Goal: Task Accomplishment & Management: Complete application form

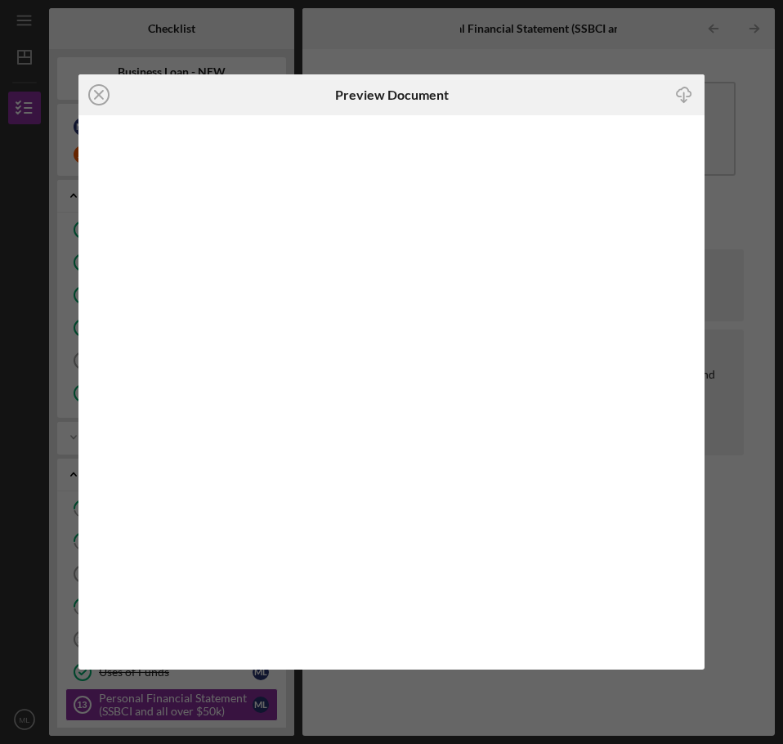
scroll to position [431, 0]
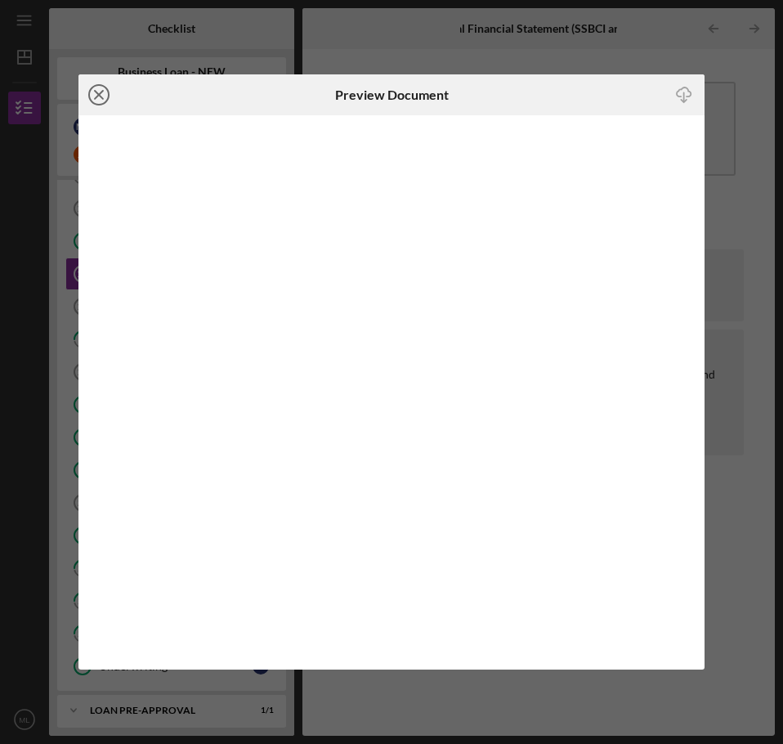
click at [96, 92] on line at bounding box center [99, 95] width 8 height 8
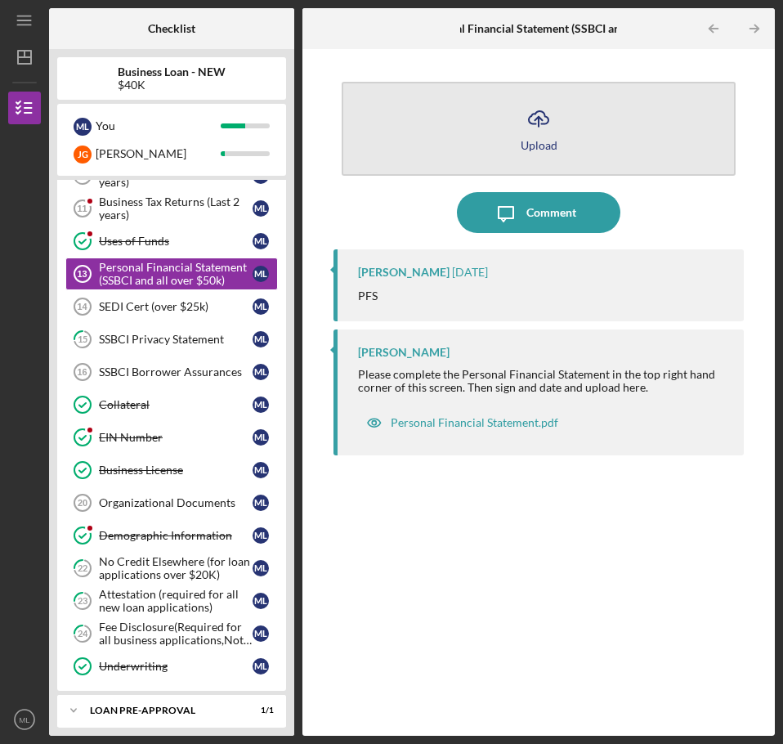
click at [564, 148] on button "Icon/Upload Upload" at bounding box center [539, 129] width 394 height 94
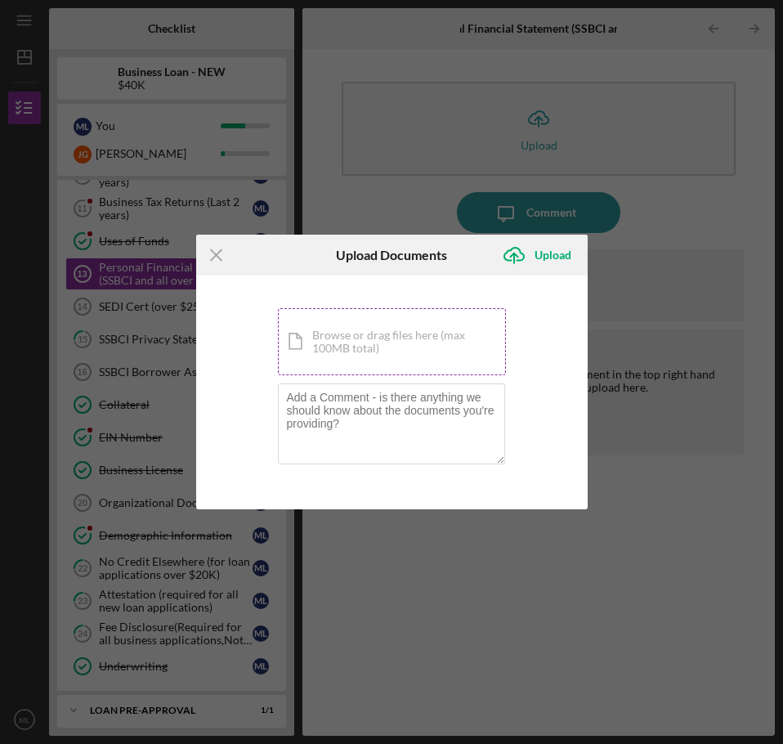
click at [400, 341] on div "Icon/Document Browse or drag files here (max 100MB total) Tap to choose files o…" at bounding box center [392, 341] width 228 height 67
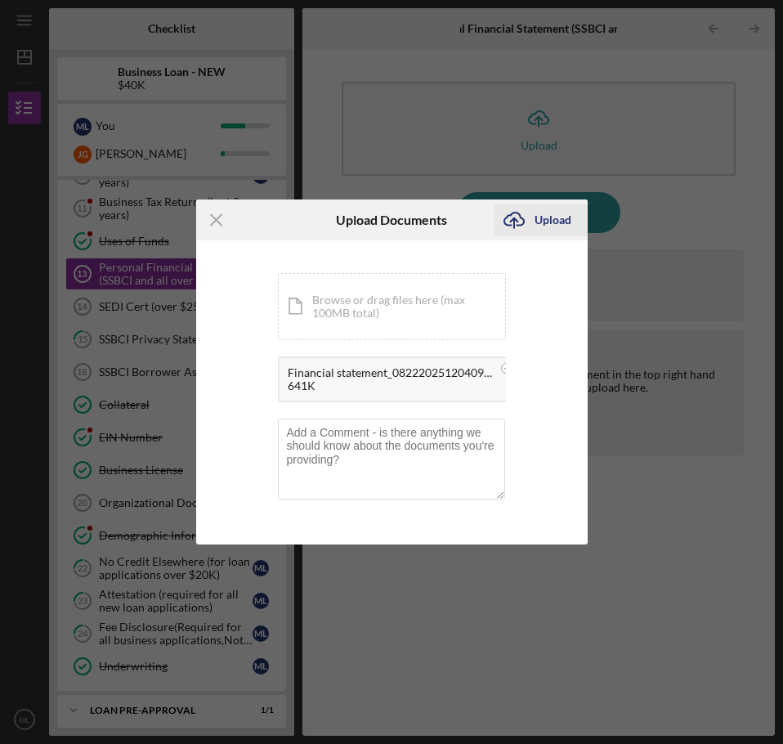
click at [543, 224] on div "Upload" at bounding box center [552, 219] width 37 height 33
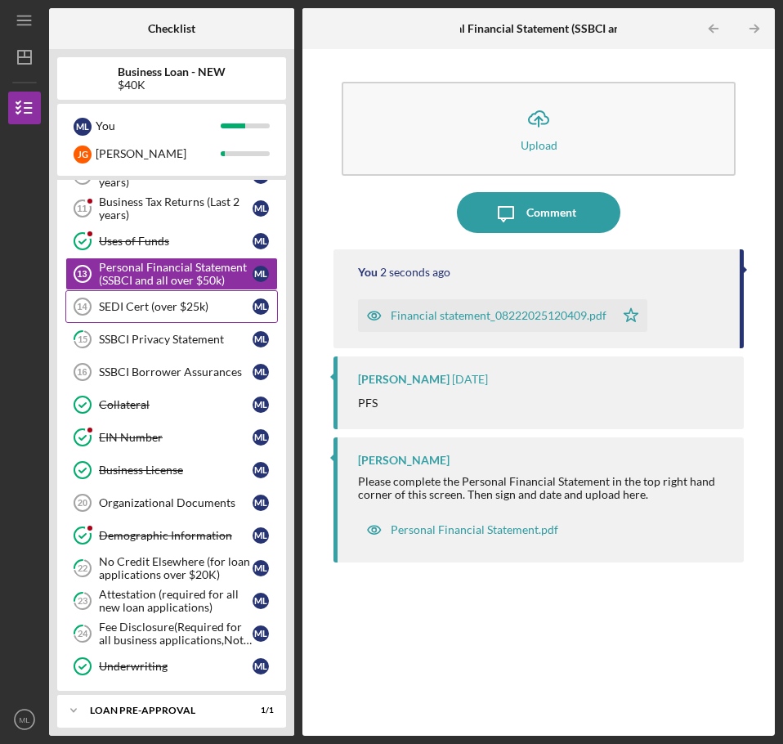
click at [161, 305] on div "SEDI Cert (over $25k)" at bounding box center [176, 306] width 154 height 13
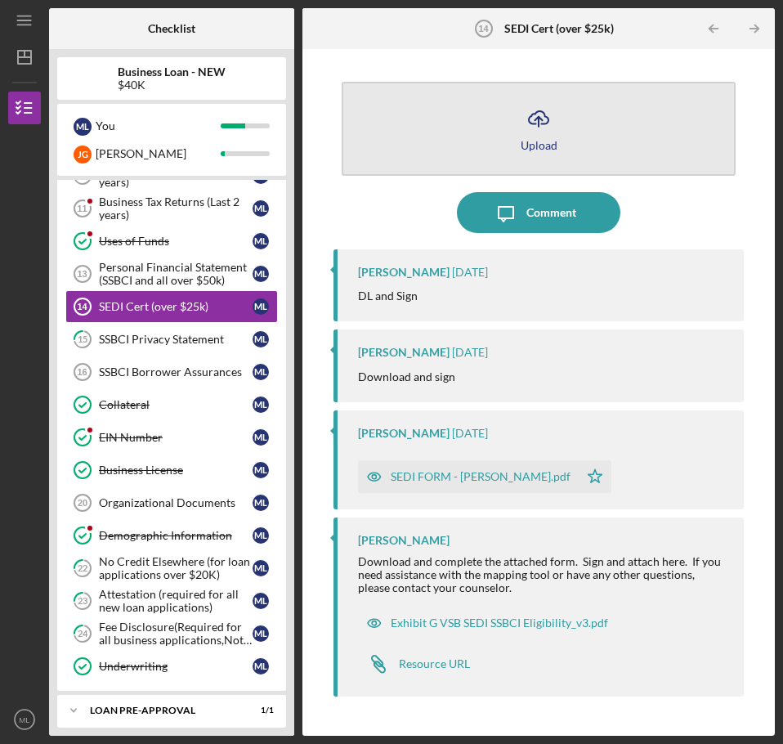
click at [512, 136] on button "Icon/Upload Upload" at bounding box center [539, 129] width 394 height 94
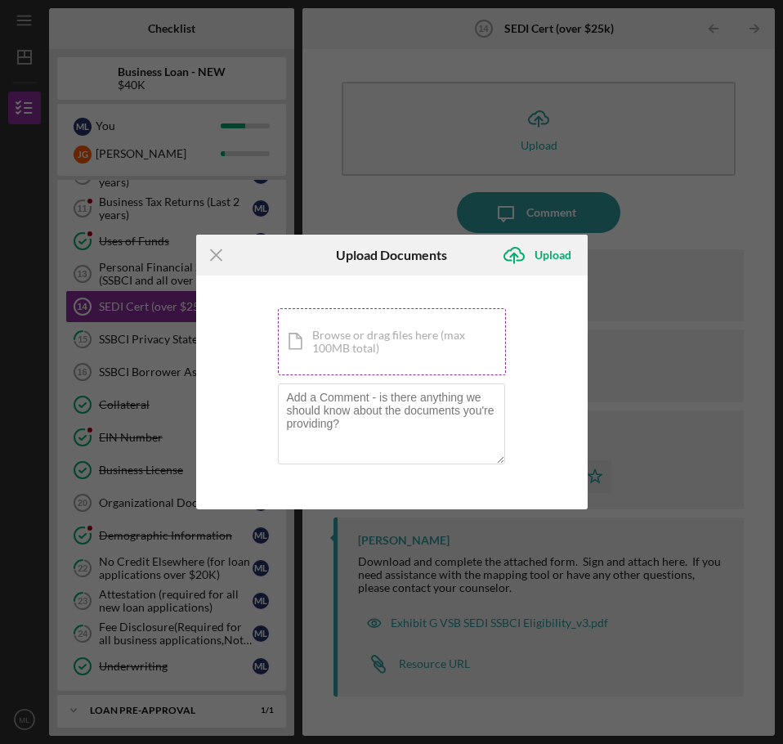
click at [352, 349] on div "Icon/Document Browse or drag files here (max 100MB total) Tap to choose files o…" at bounding box center [392, 341] width 228 height 67
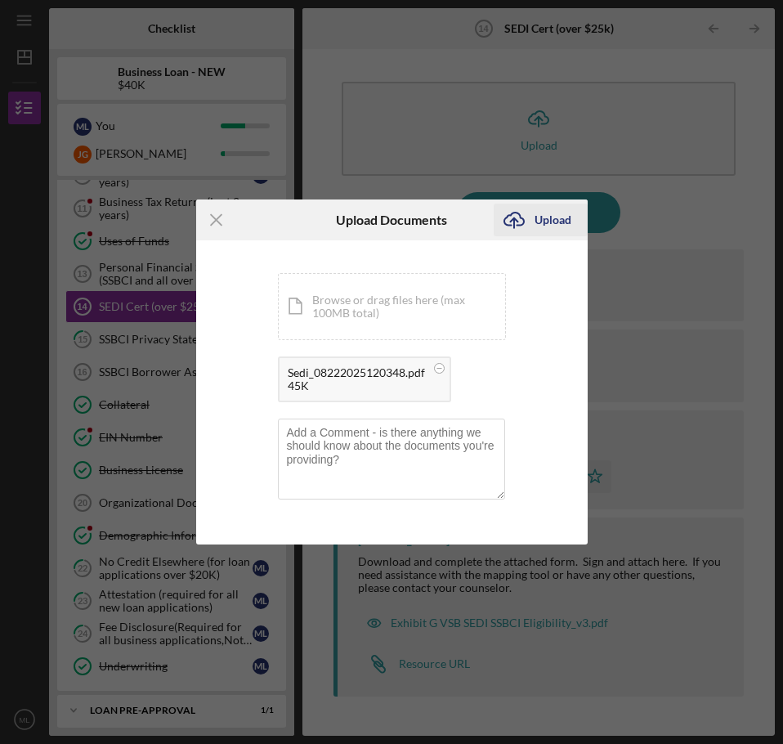
click at [540, 224] on div "Upload" at bounding box center [552, 219] width 37 height 33
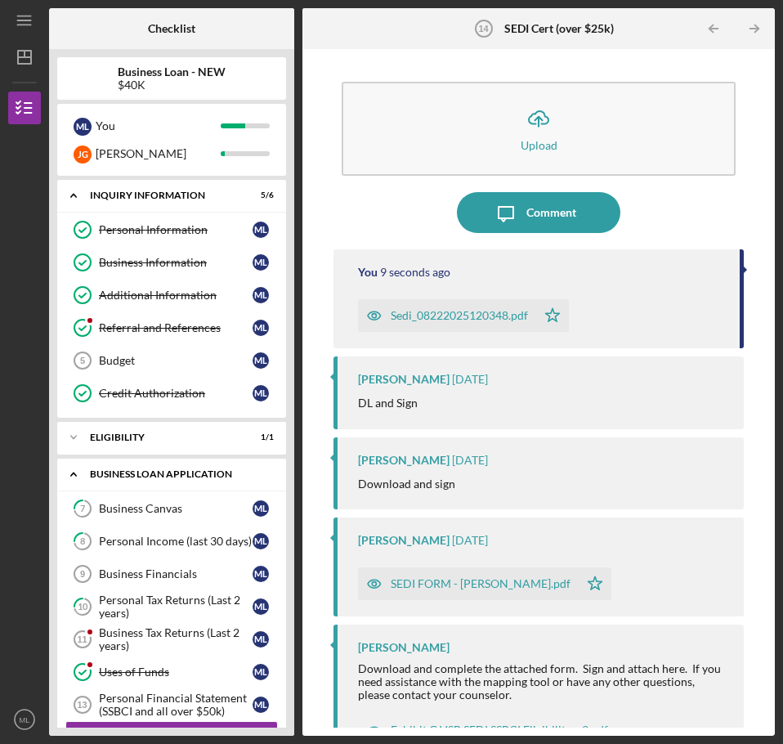
click at [72, 468] on icon "Icon/Expander" at bounding box center [73, 474] width 33 height 33
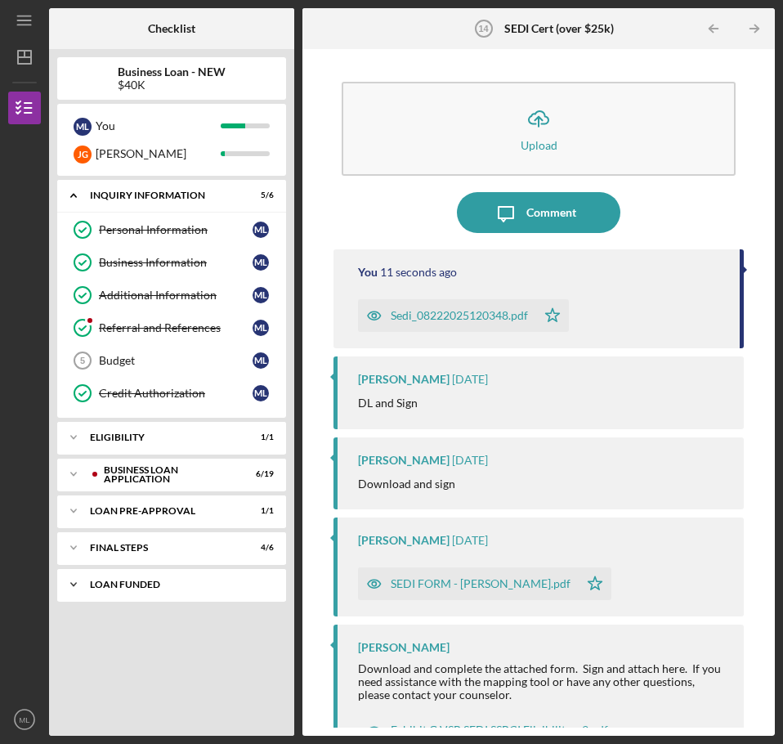
click at [71, 585] on icon "Icon/Expander" at bounding box center [73, 584] width 33 height 33
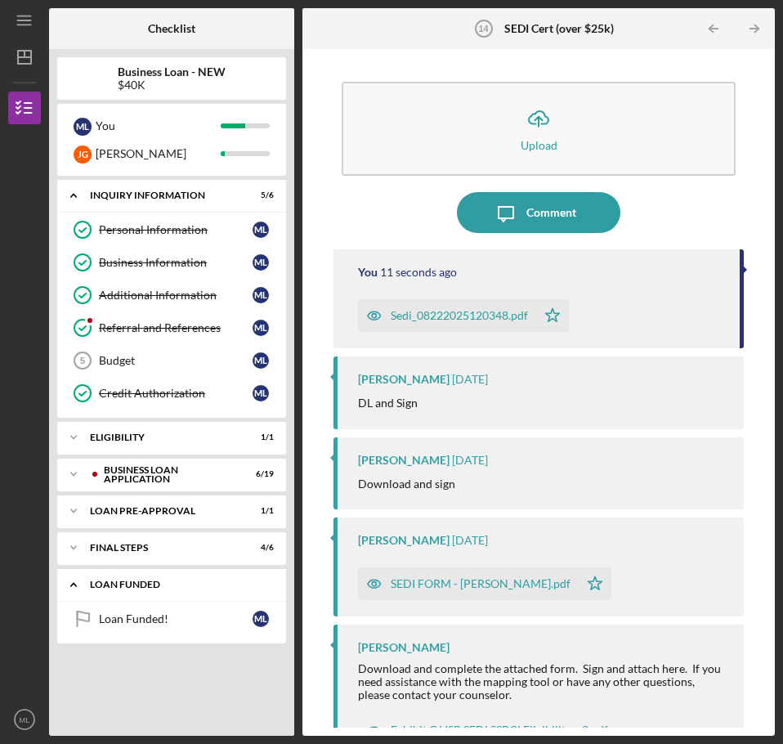
click at [72, 198] on polyline at bounding box center [73, 195] width 5 height 3
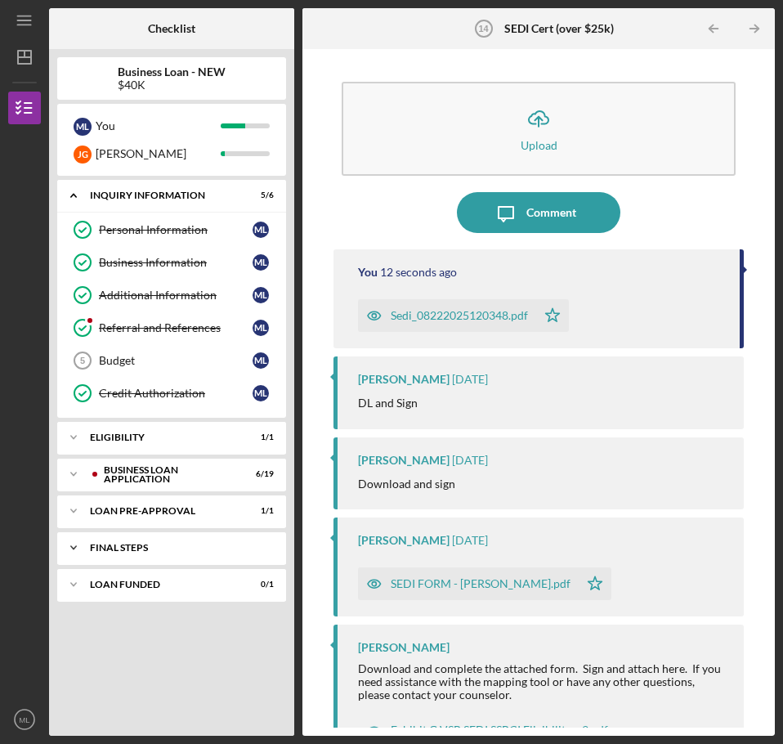
click at [72, 198] on polyline at bounding box center [73, 195] width 5 height 3
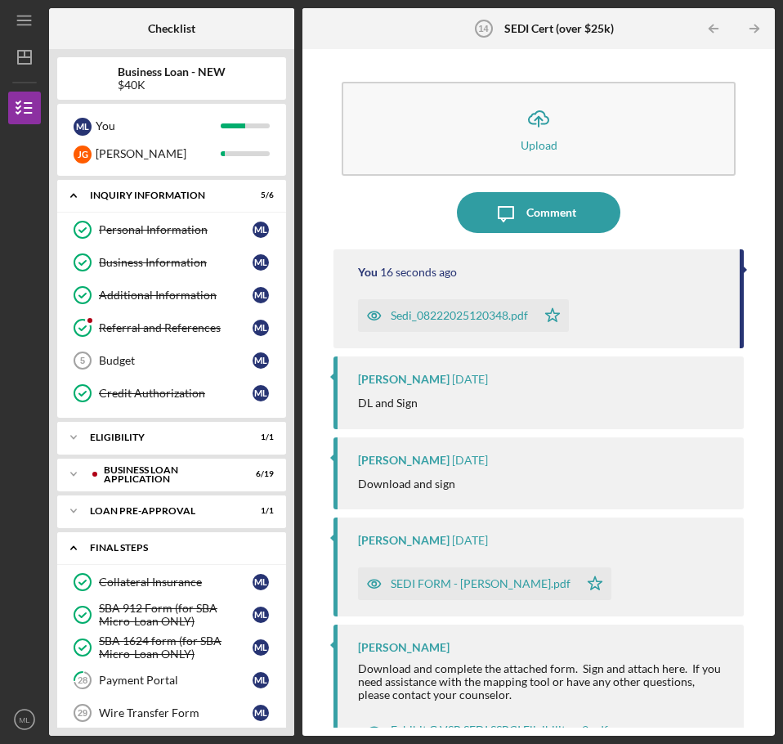
drag, startPoint x: 69, startPoint y: 547, endPoint x: 77, endPoint y: 506, distance: 41.7
click at [69, 546] on icon "Icon/Expander" at bounding box center [73, 547] width 33 height 33
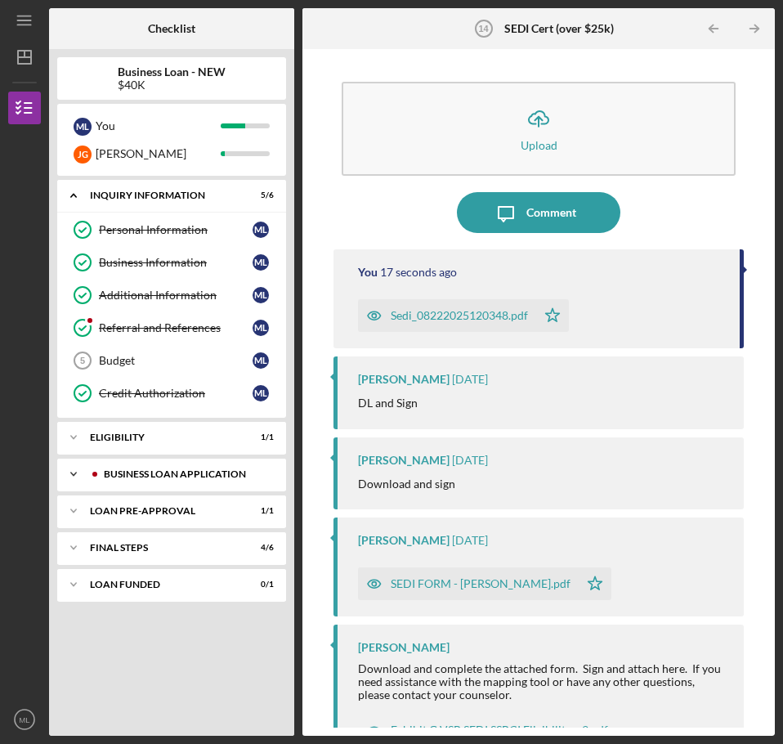
click at [78, 474] on icon "Icon/Expander" at bounding box center [73, 474] width 33 height 33
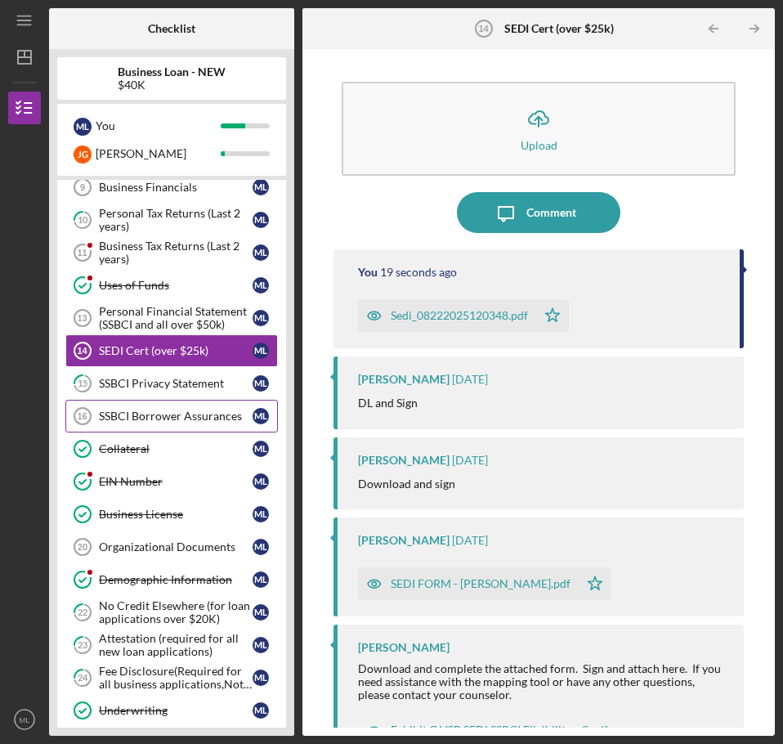
scroll to position [512, 0]
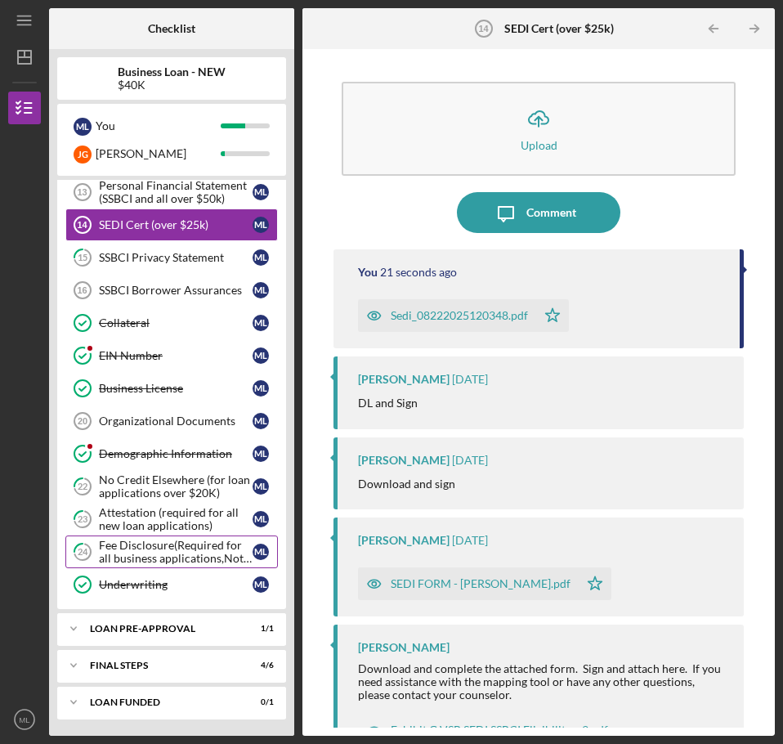
click at [142, 554] on div "Fee Disclosure(Required for all business applications,Not needed for Contractor…" at bounding box center [176, 551] width 154 height 26
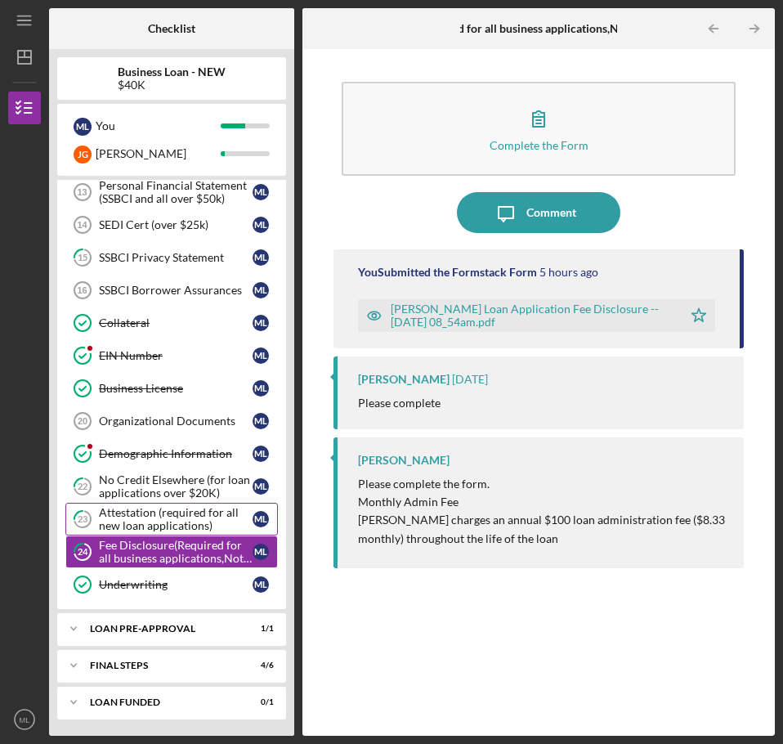
click at [156, 511] on div "Attestation (required for all new loan applications)" at bounding box center [176, 519] width 154 height 26
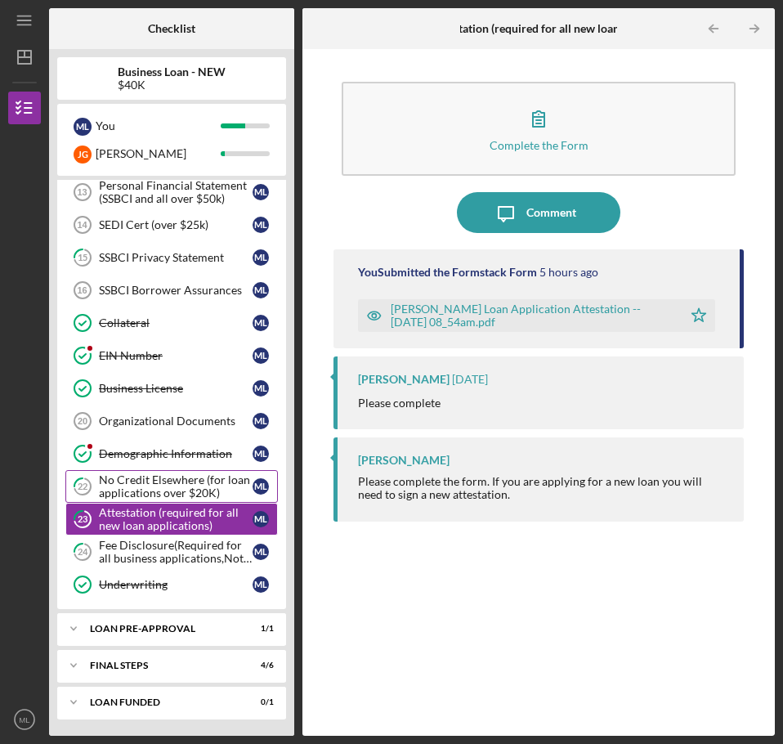
click at [165, 479] on div "No Credit Elsewhere (for loan applications over $20K)" at bounding box center [176, 486] width 154 height 26
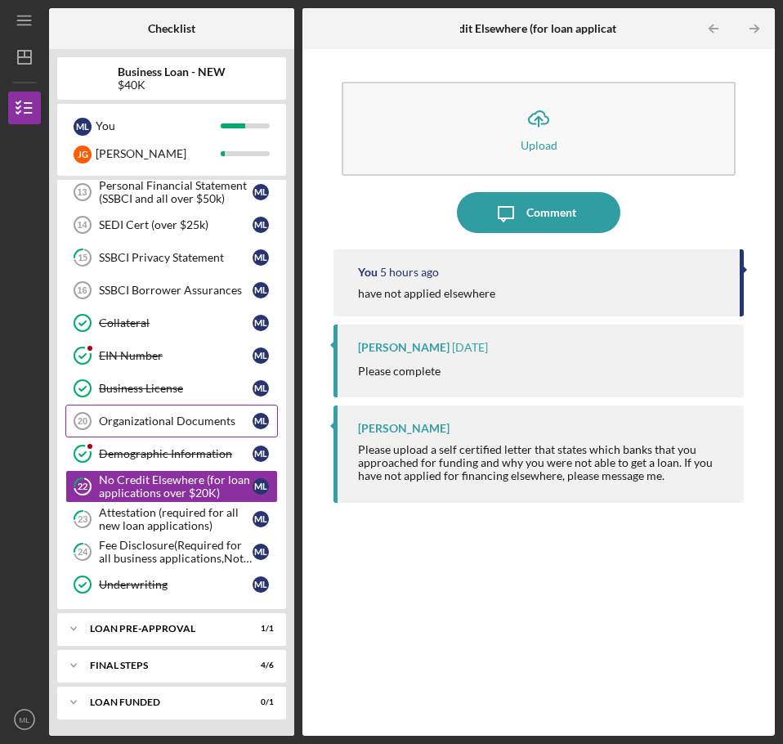
click at [125, 419] on div "Organizational Documents" at bounding box center [176, 420] width 154 height 13
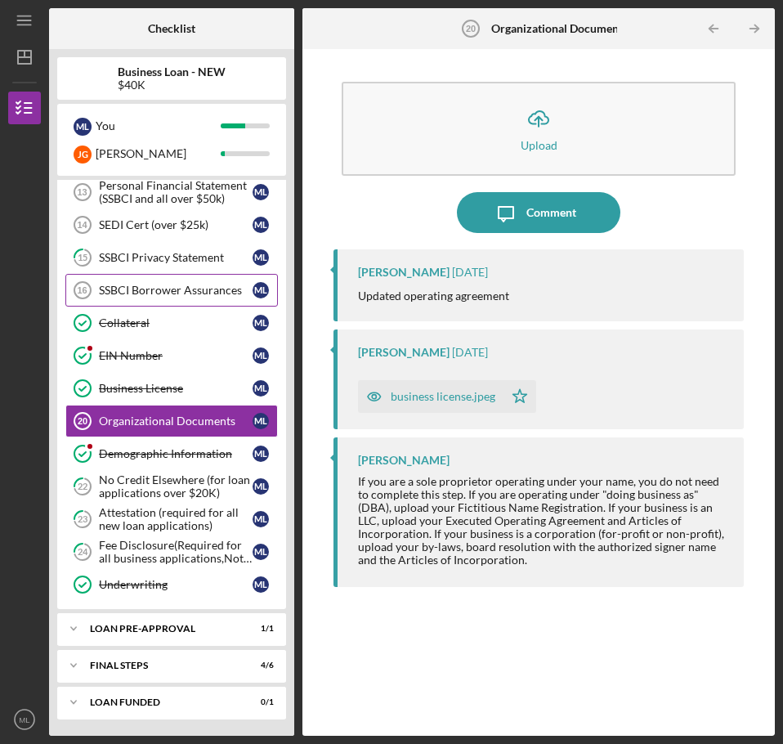
click at [155, 288] on div "SSBCI Borrower Assurances" at bounding box center [176, 290] width 154 height 13
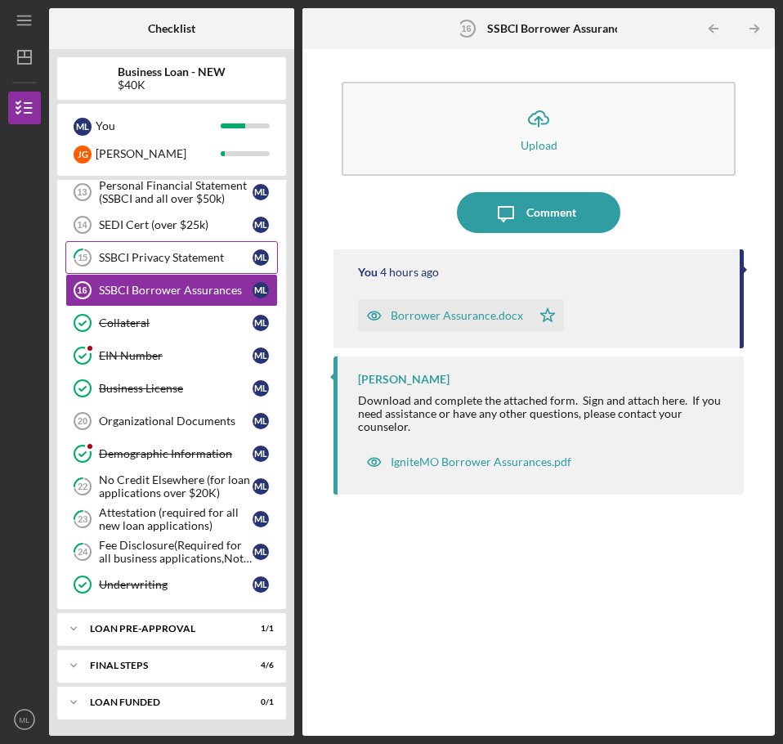
click at [159, 263] on div "SSBCI Privacy Statement" at bounding box center [176, 257] width 154 height 13
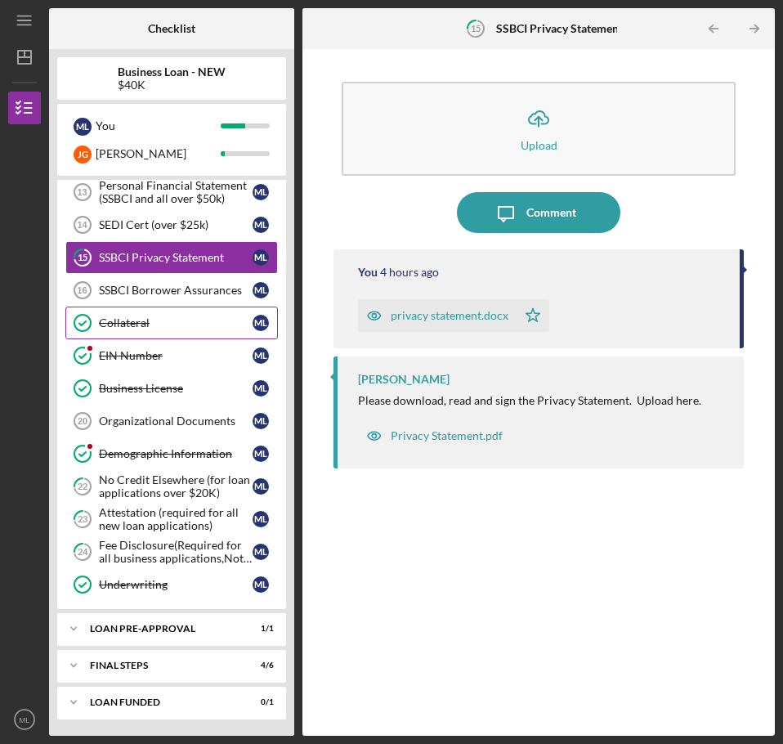
scroll to position [431, 0]
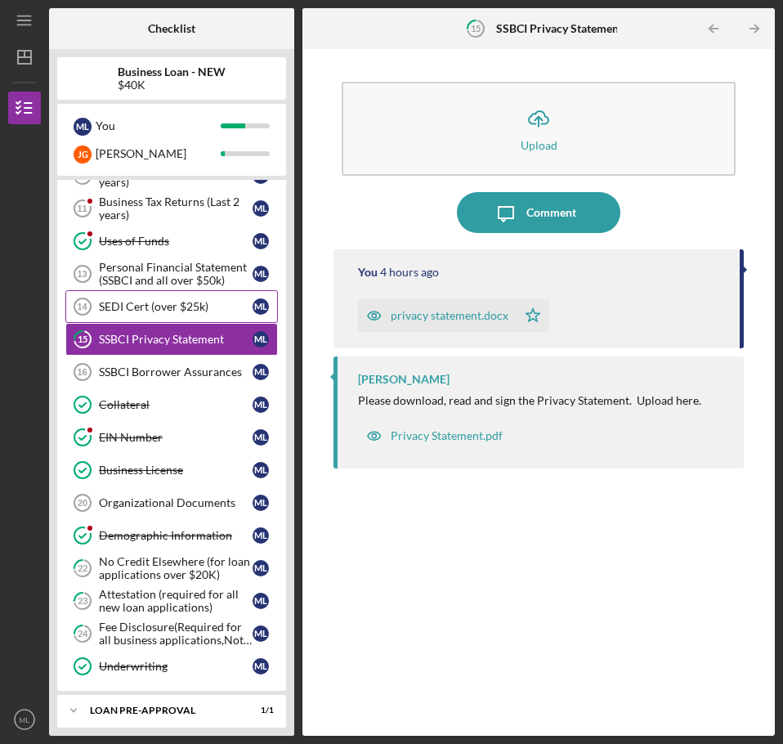
click at [133, 311] on div "SEDI Cert (over $25k)" at bounding box center [176, 306] width 154 height 13
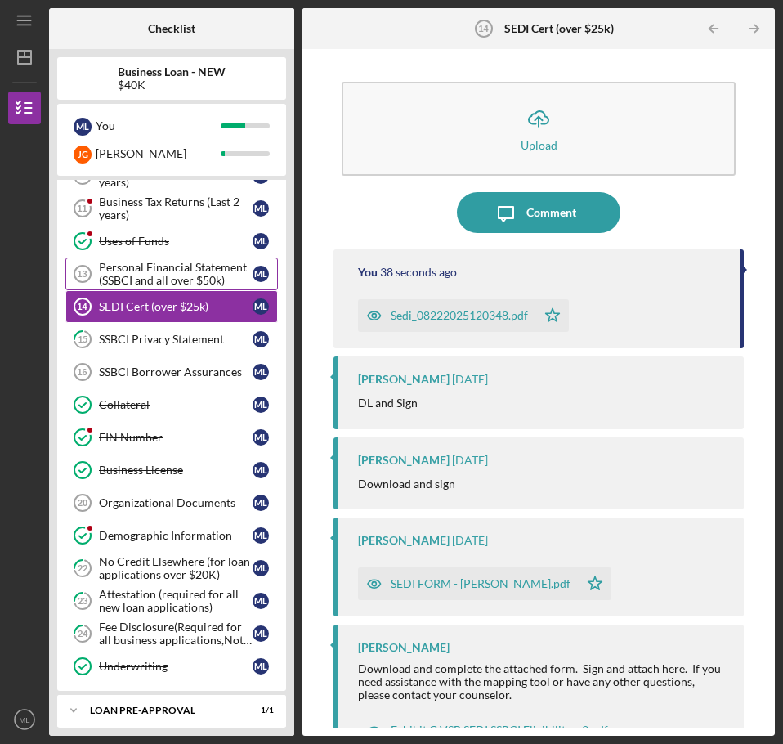
click at [138, 279] on div "Personal Financial Statement (SSBCI and all over $50k)" at bounding box center [176, 274] width 154 height 26
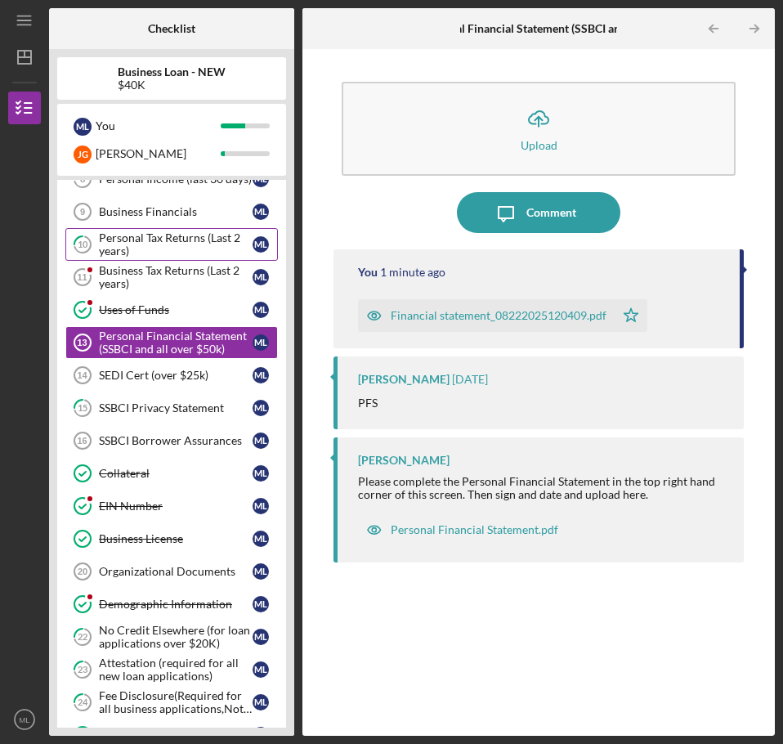
scroll to position [267, 0]
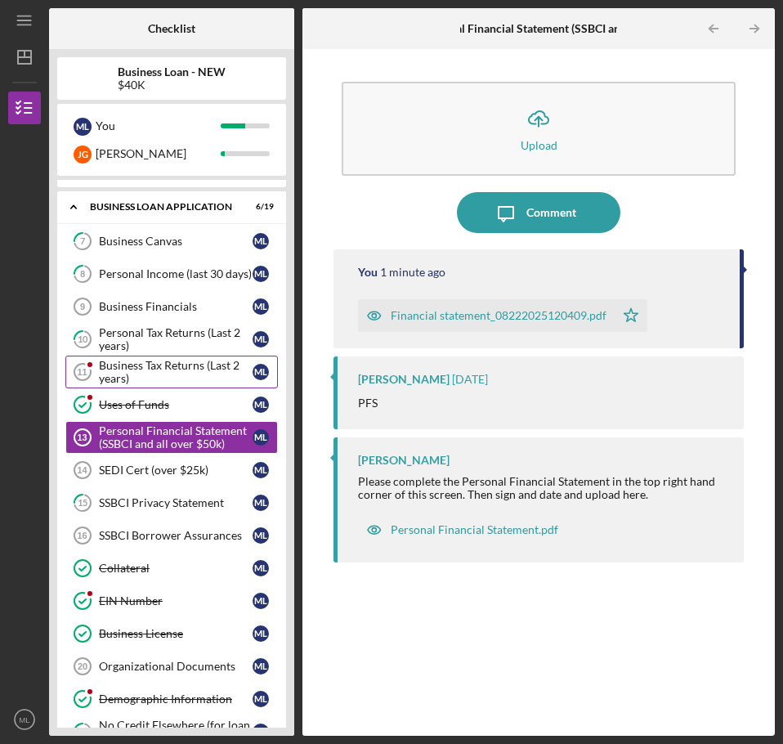
click at [123, 369] on div "Business Tax Returns (Last 2 years)" at bounding box center [176, 372] width 154 height 26
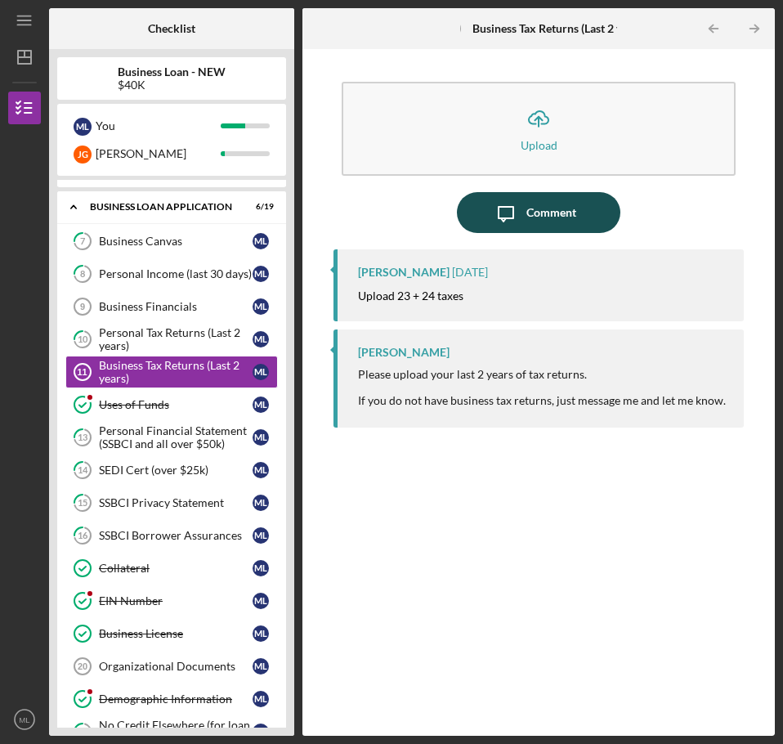
click at [536, 215] on div "Comment" at bounding box center [551, 212] width 50 height 41
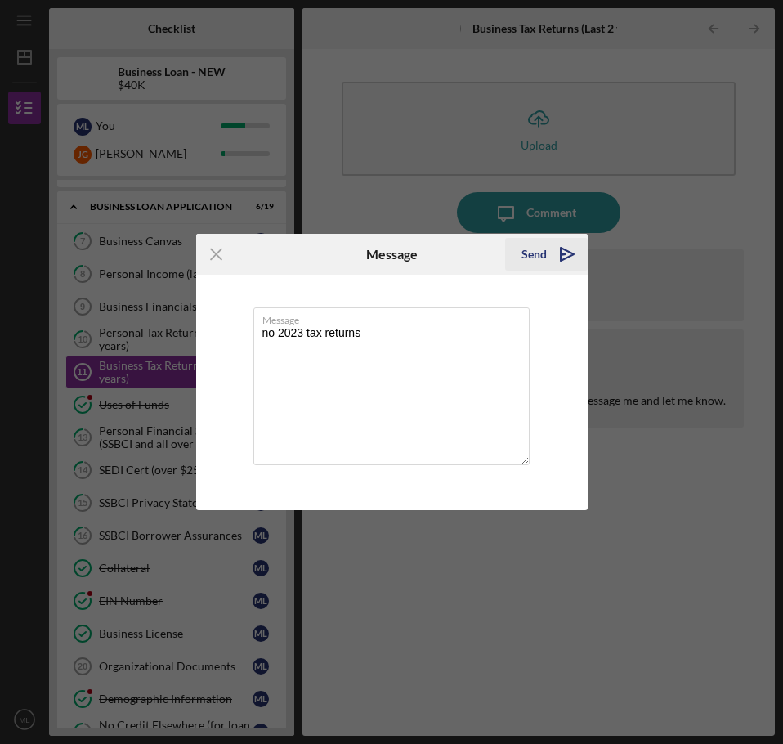
type textarea "no 2023 tax returns"
click at [564, 256] on icon "Icon/icon-invite-send" at bounding box center [567, 254] width 41 height 41
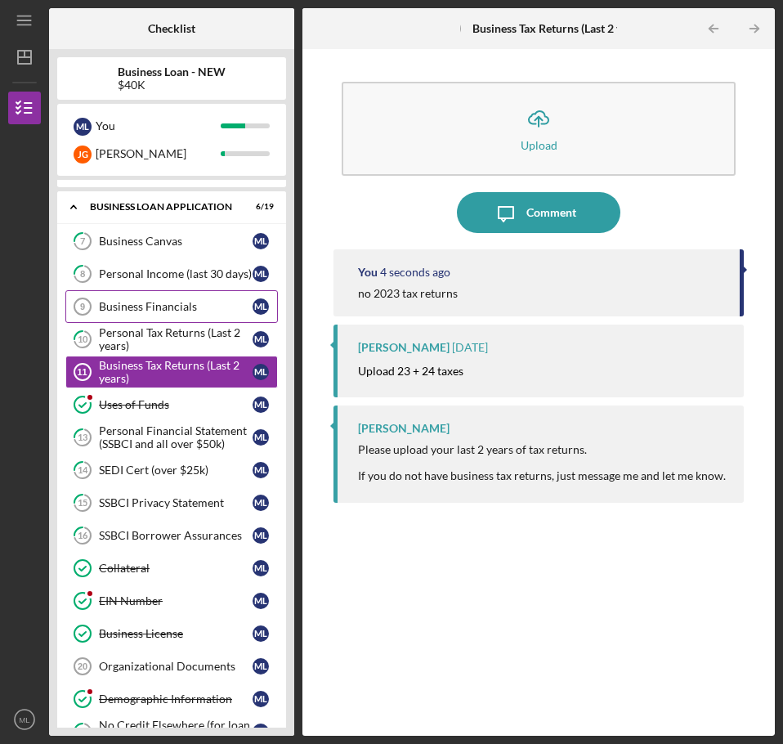
click at [138, 299] on link "Business Financials 9 Business Financials M L" at bounding box center [171, 306] width 212 height 33
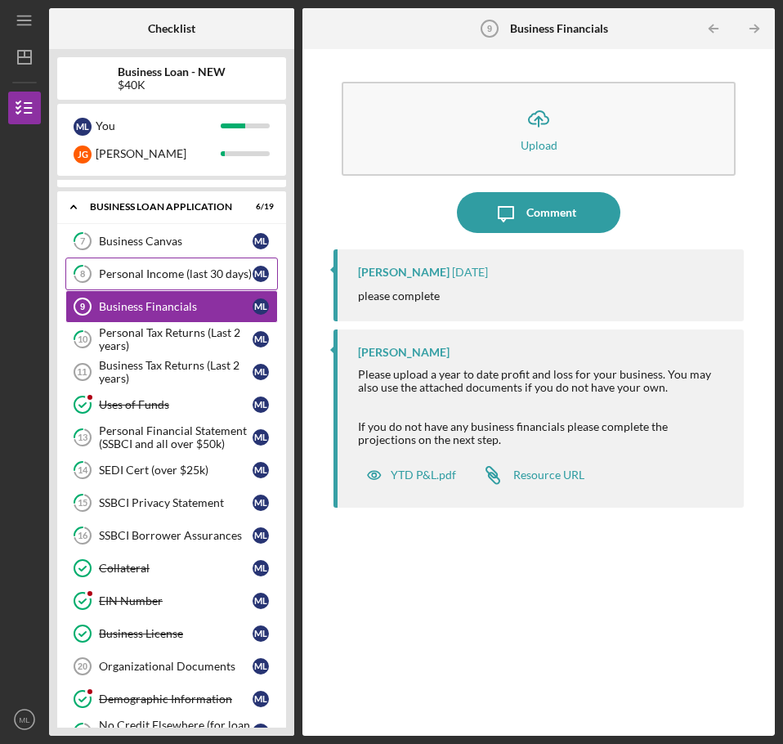
click at [119, 270] on div "Personal Income (last 30 days)" at bounding box center [176, 273] width 154 height 13
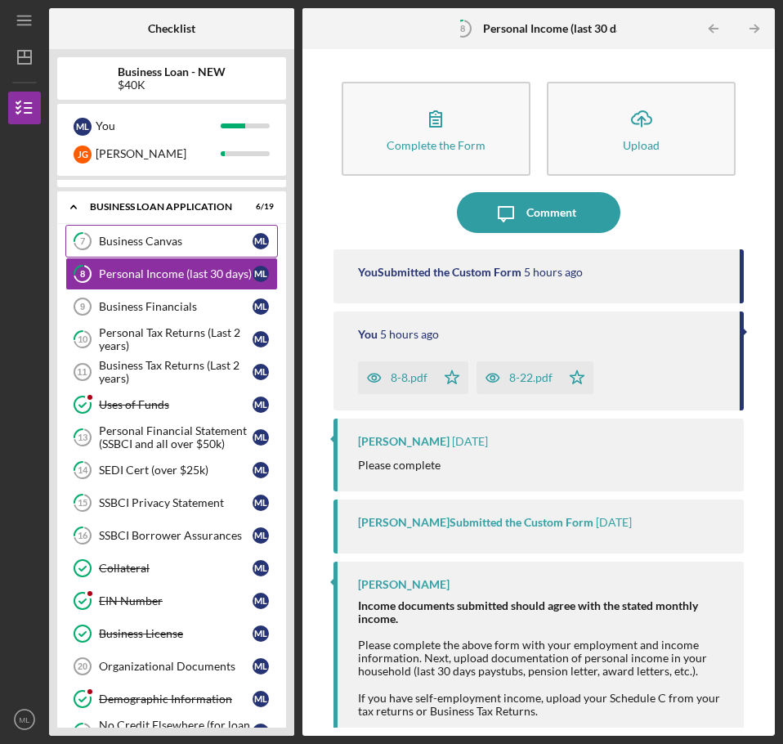
click at [115, 233] on link "7 Business Canvas M L" at bounding box center [171, 241] width 212 height 33
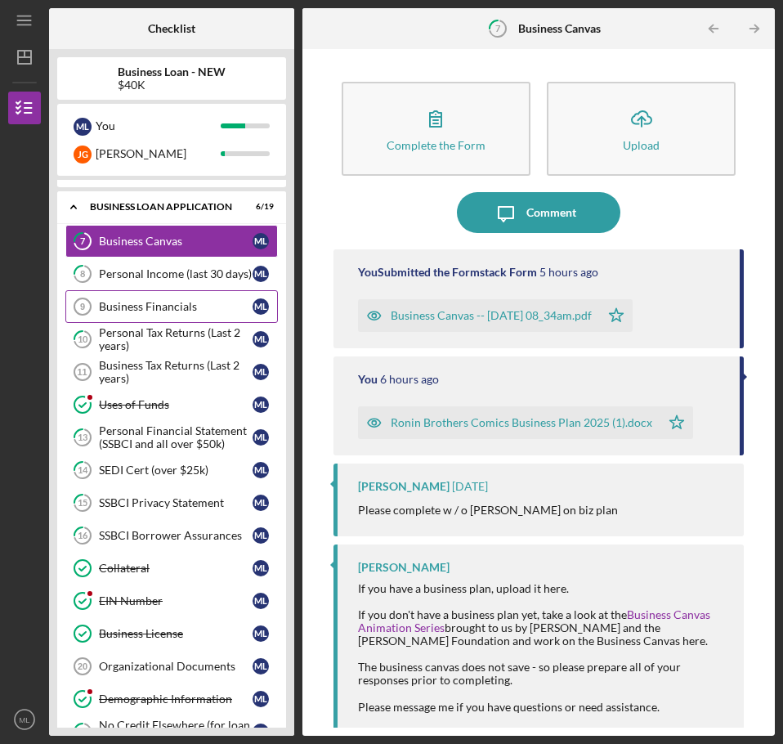
click at [119, 305] on div "Business Financials" at bounding box center [176, 306] width 154 height 13
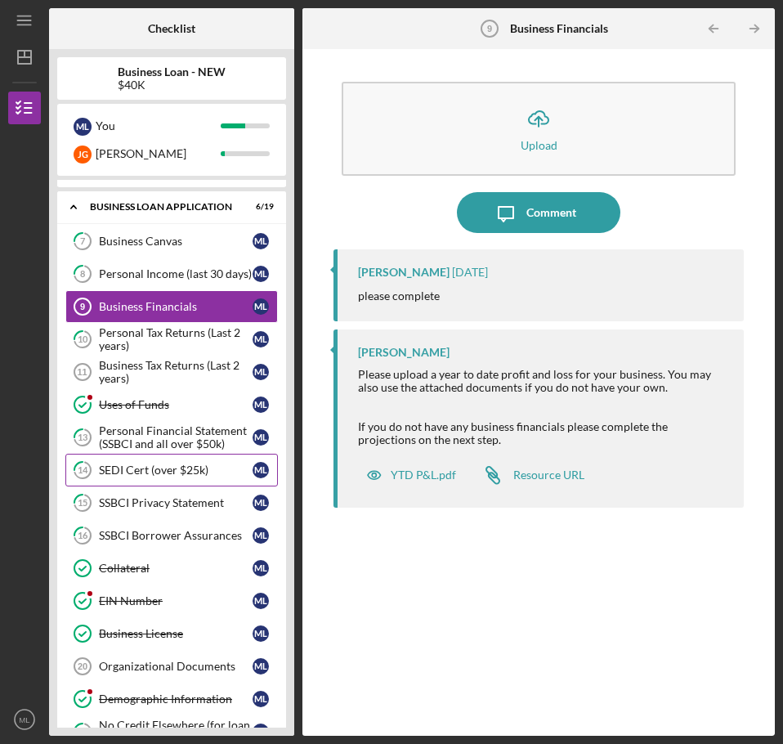
scroll to position [512, 0]
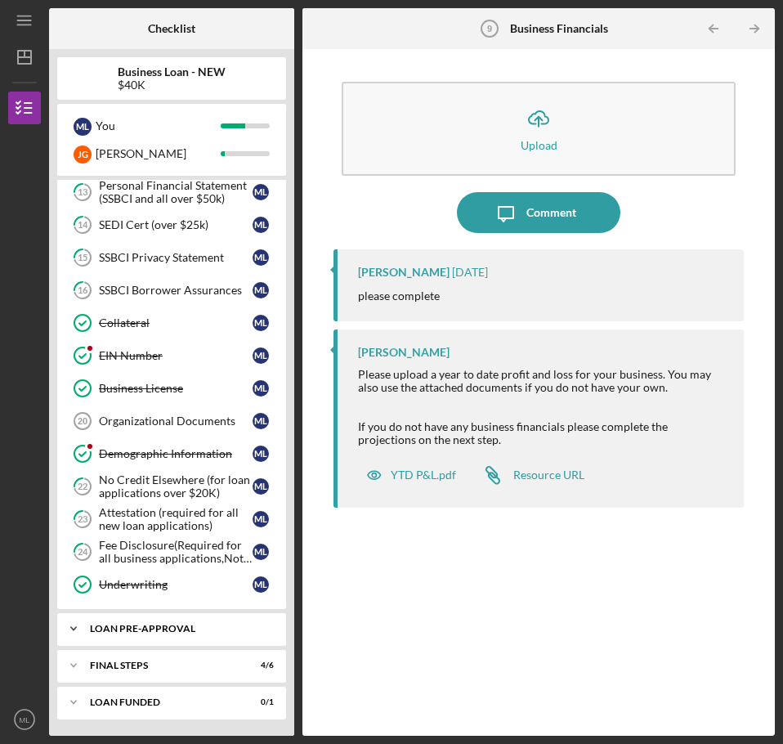
click at [76, 627] on icon "Icon/Expander" at bounding box center [73, 628] width 33 height 33
click at [76, 659] on icon "Icon/Expander" at bounding box center [73, 665] width 33 height 33
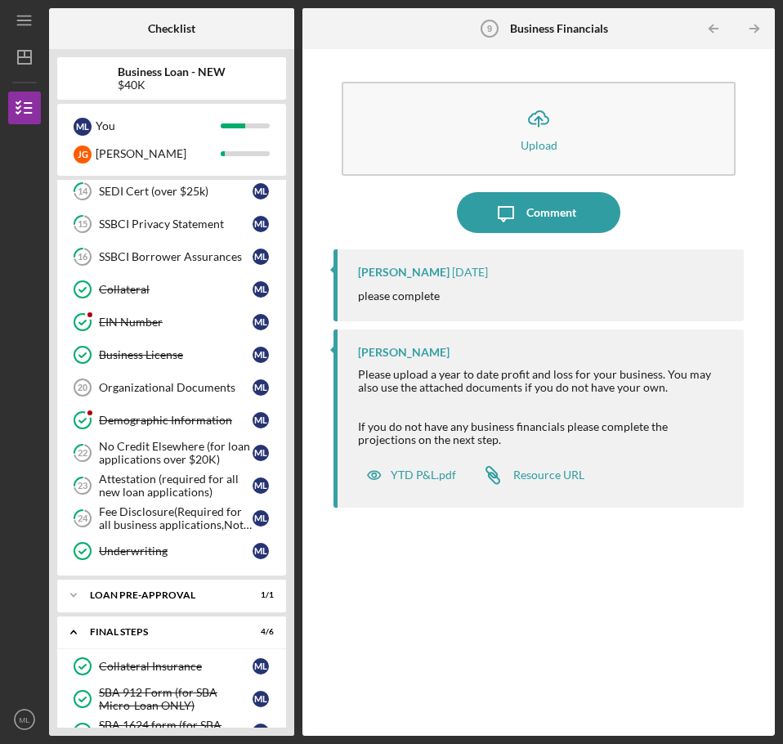
scroll to position [676, 0]
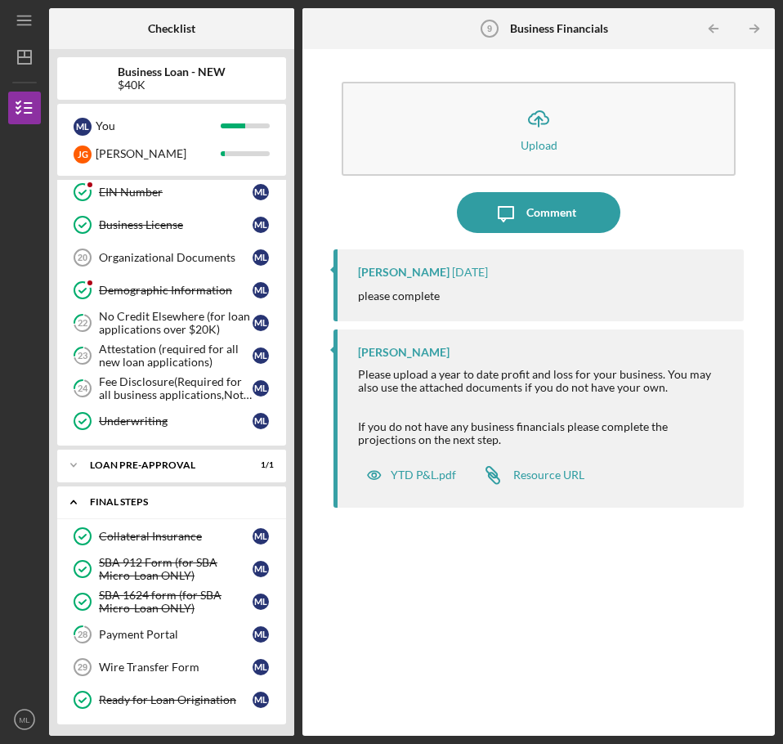
click at [68, 497] on icon "Icon/Expander" at bounding box center [73, 501] width 33 height 33
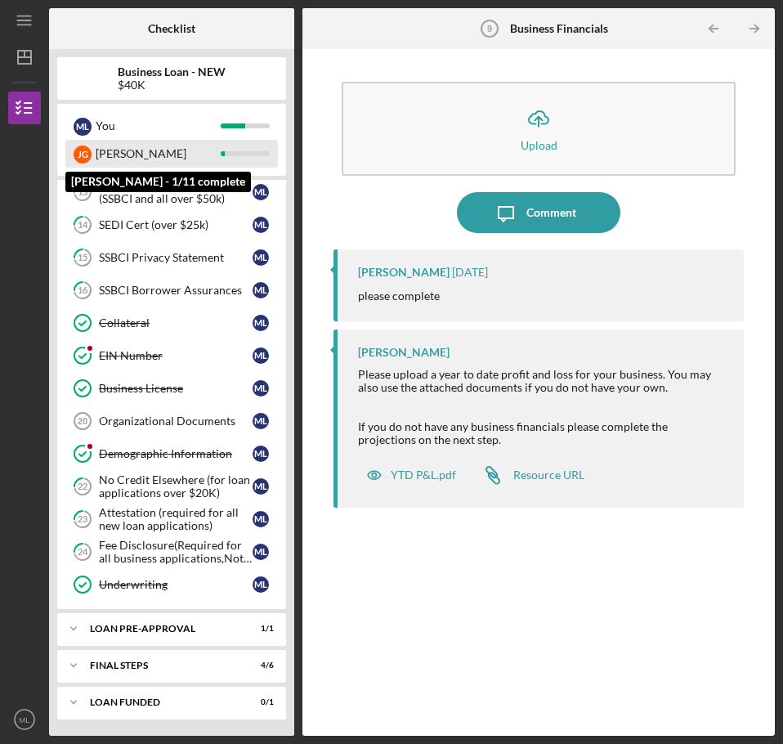
click at [165, 150] on div "[PERSON_NAME]" at bounding box center [158, 154] width 125 height 28
